Goal: Check status

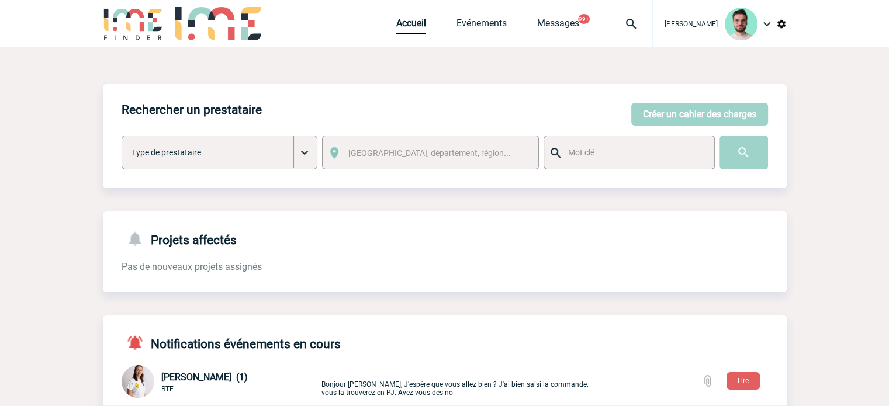
click at [627, 16] on div at bounding box center [631, 23] width 43 height 47
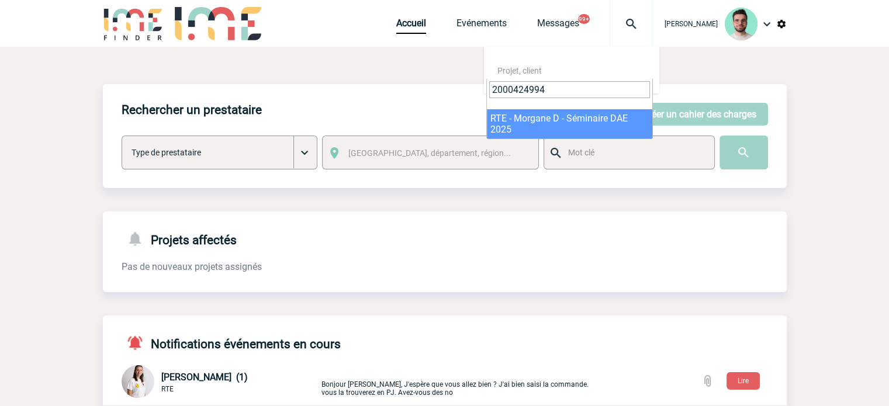
type input "2000424994"
select select "24495"
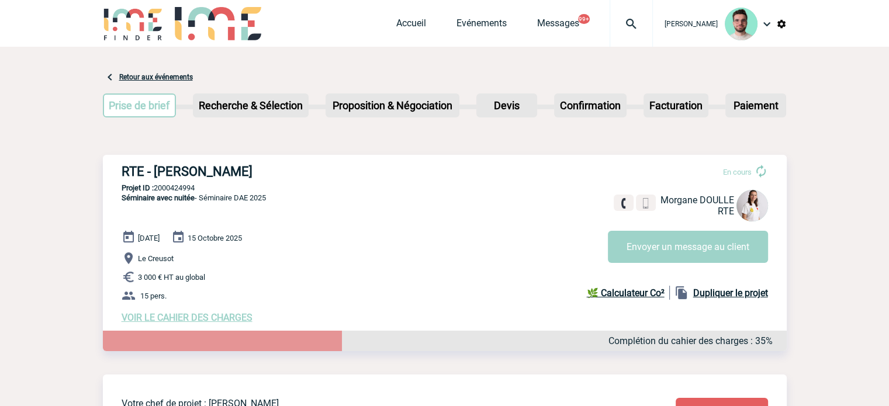
click at [630, 27] on img at bounding box center [631, 24] width 42 height 14
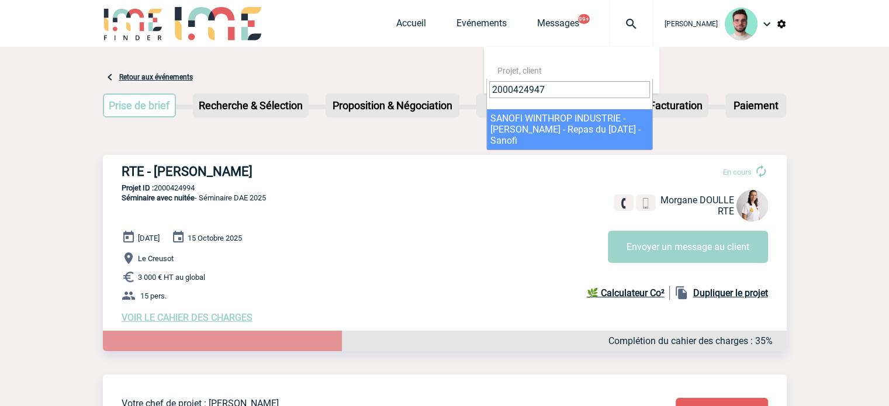
type input "2000424947"
select select "24448"
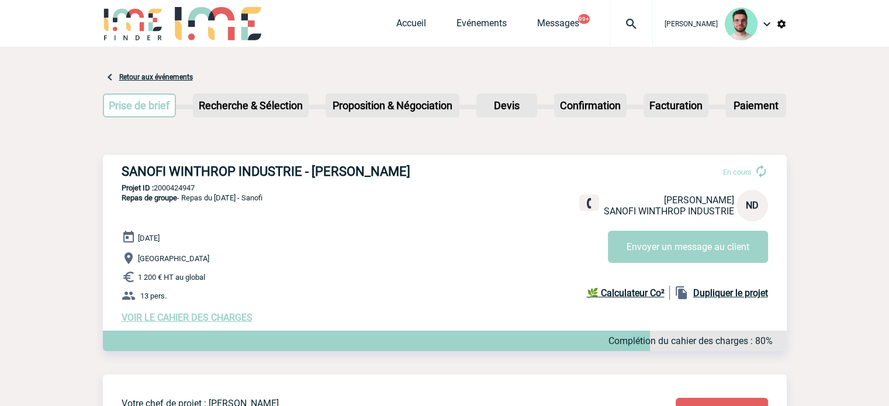
click at [175, 191] on p "Projet ID : 2000424947" at bounding box center [445, 188] width 684 height 9
copy p "2000424947"
click at [401, 20] on link "Accueil" at bounding box center [411, 26] width 30 height 16
